Goal: Task Accomplishment & Management: Use online tool/utility

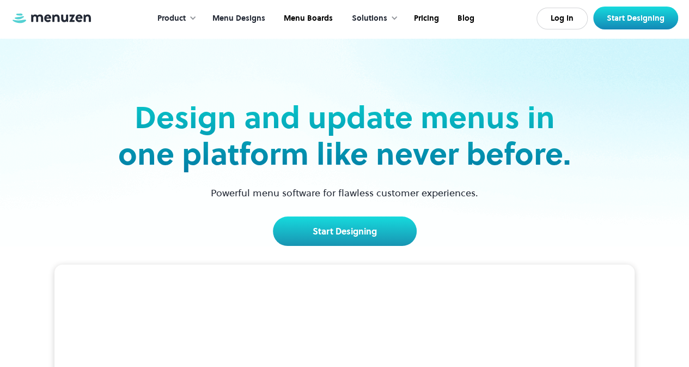
click at [258, 12] on link "Menu Designs" at bounding box center [237, 19] width 71 height 34
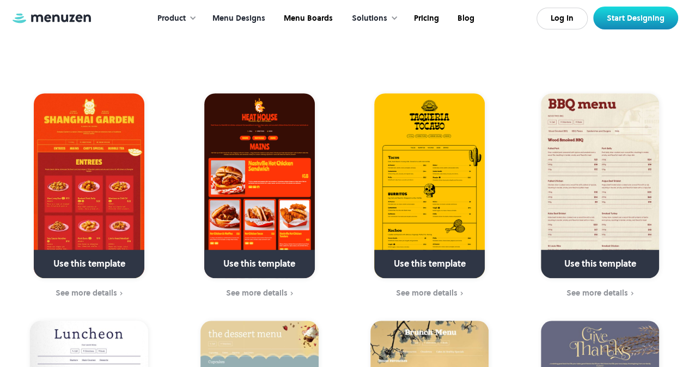
scroll to position [264, 0]
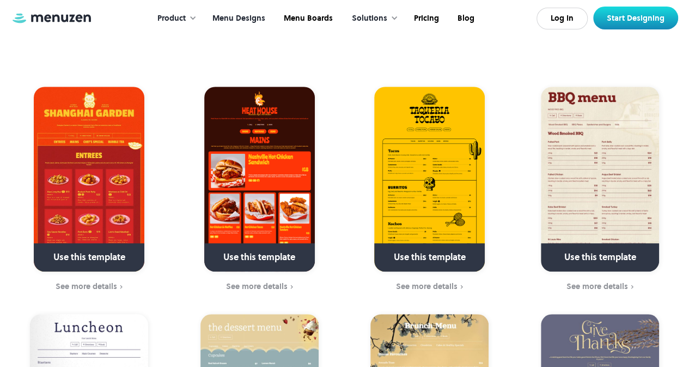
click at [240, 132] on img at bounding box center [259, 179] width 111 height 185
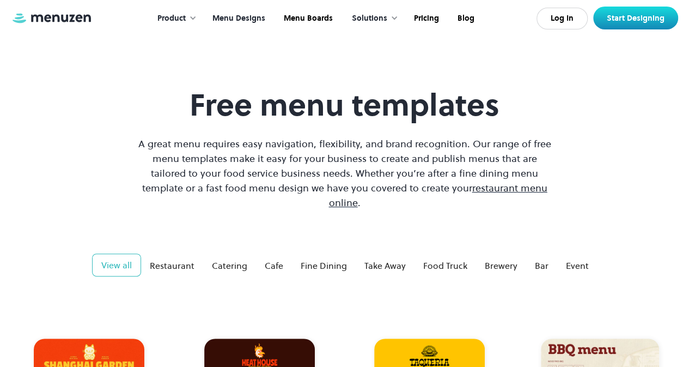
scroll to position [0, 0]
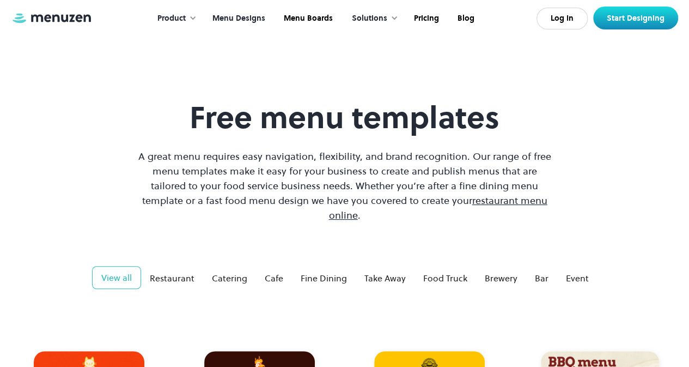
click at [196, 19] on div at bounding box center [193, 18] width 8 height 8
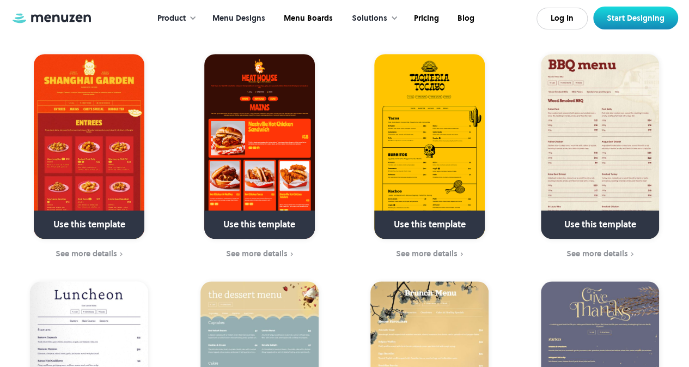
scroll to position [291, 0]
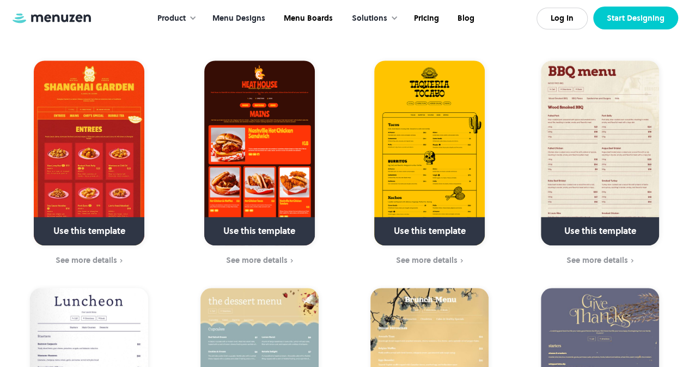
click at [625, 20] on link "Start Designing" at bounding box center [636, 18] width 85 height 23
